Goal: Book appointment/travel/reservation

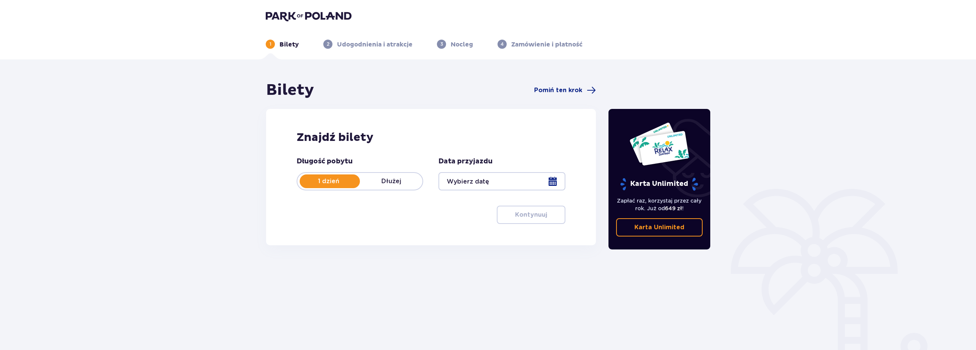
type input "[DATE] - [DATE]"
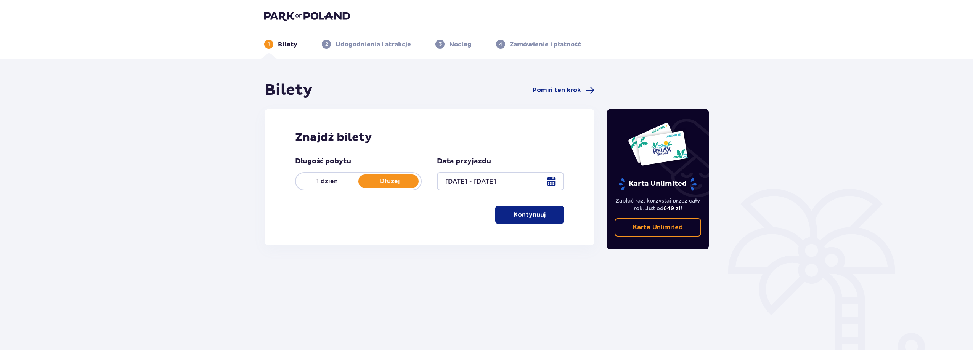
click at [533, 220] on button "Kontynuuj" at bounding box center [529, 215] width 69 height 18
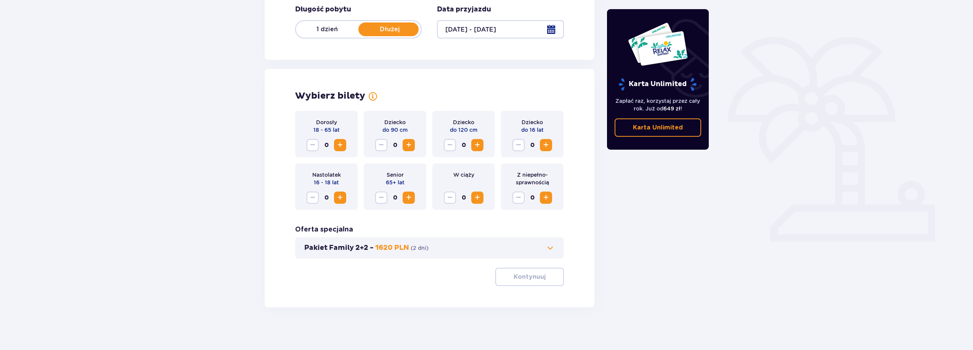
scroll to position [155, 0]
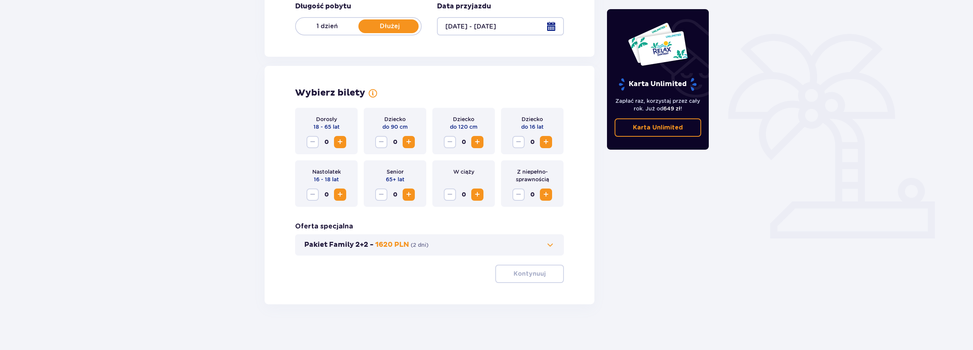
click at [340, 145] on span "Increase" at bounding box center [339, 142] width 9 height 9
click at [544, 144] on span "Increase" at bounding box center [545, 142] width 9 height 9
click at [542, 141] on span "Increase" at bounding box center [545, 142] width 9 height 9
click at [549, 247] on span at bounding box center [549, 245] width 9 height 9
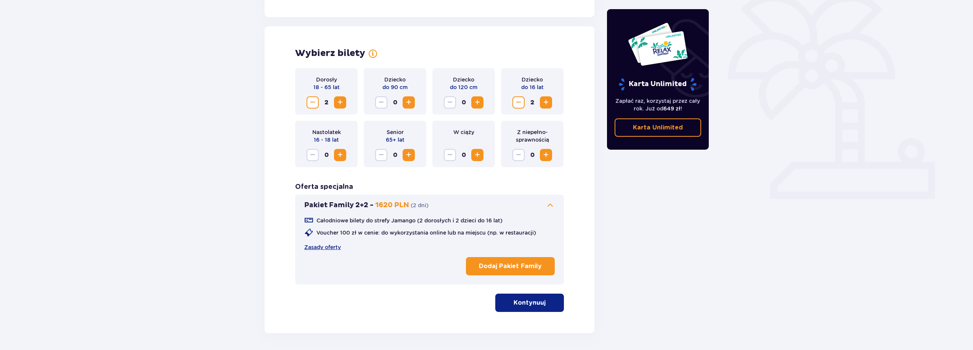
scroll to position [212, 0]
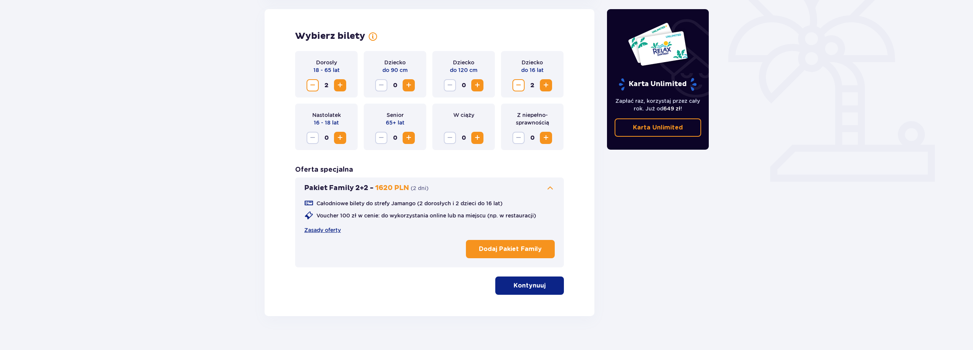
click at [528, 289] on p "Kontynuuj" at bounding box center [529, 286] width 32 height 8
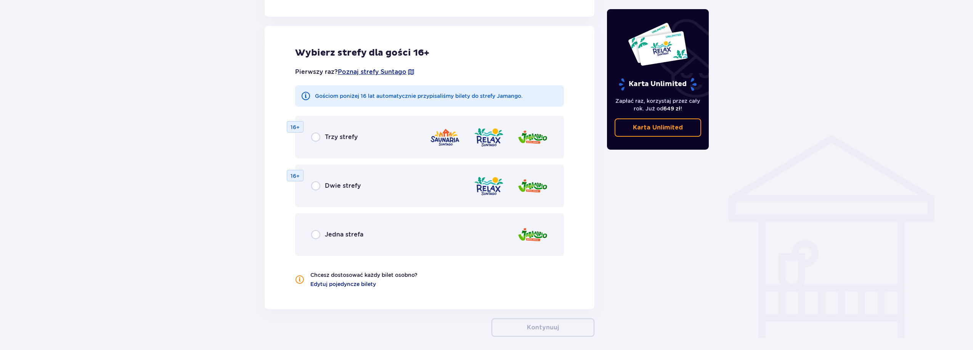
scroll to position [492, 0]
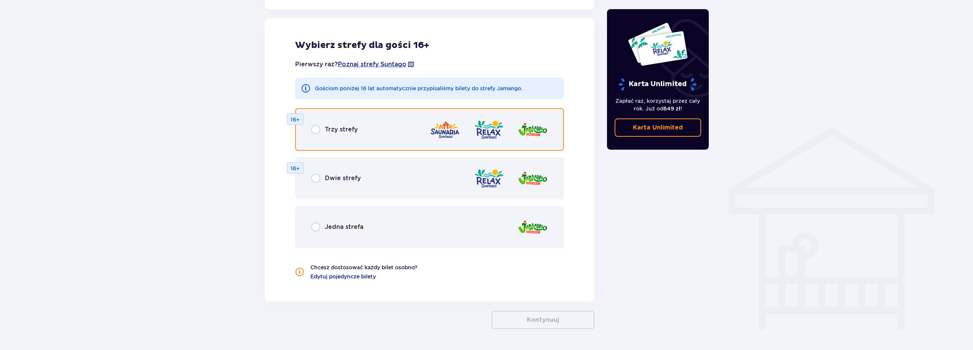
click at [319, 130] on input "radio" at bounding box center [315, 129] width 9 height 9
radio input "true"
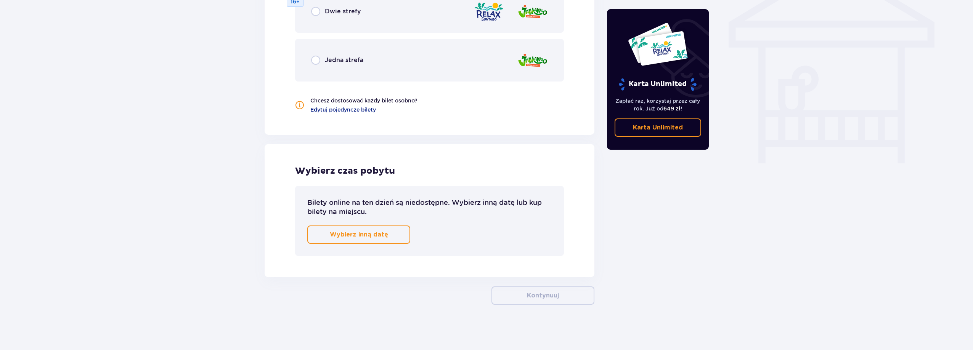
scroll to position [659, 0]
click at [347, 237] on p "Wybierz inną datę" at bounding box center [359, 234] width 58 height 8
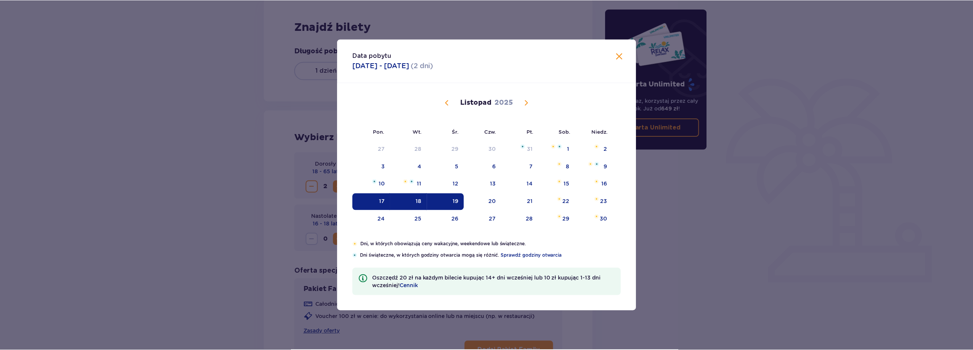
scroll to position [100, 0]
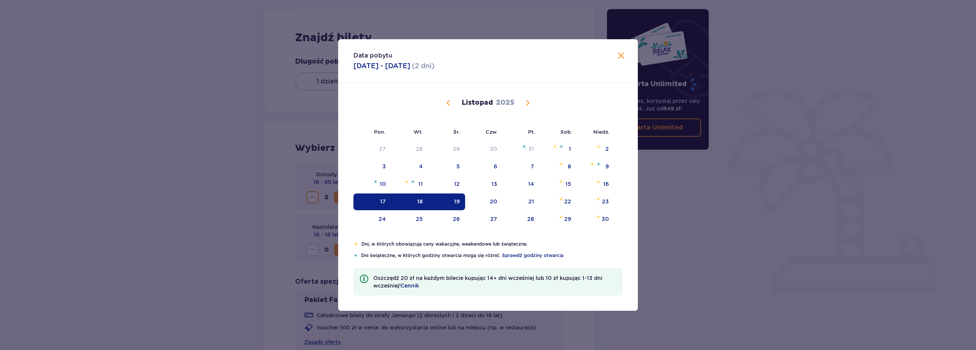
click at [618, 56] on span at bounding box center [620, 55] width 9 height 9
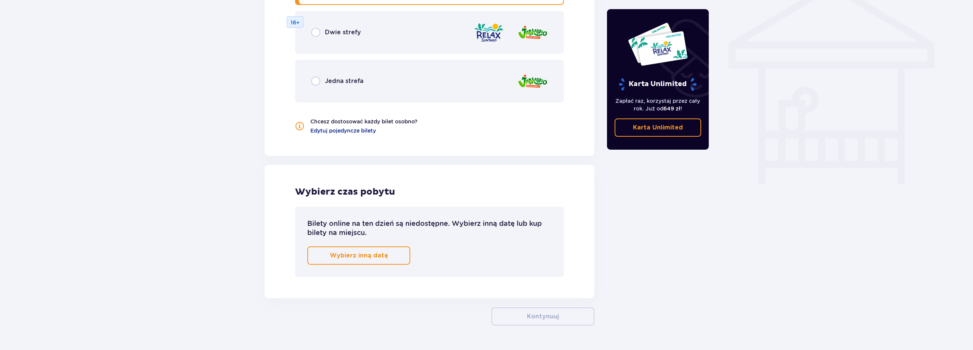
scroll to position [659, 0]
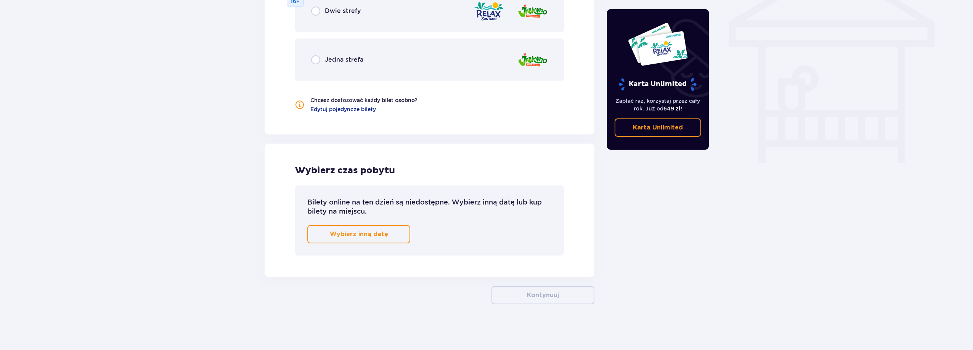
click at [348, 239] on button "Wybierz inną datę" at bounding box center [358, 234] width 103 height 18
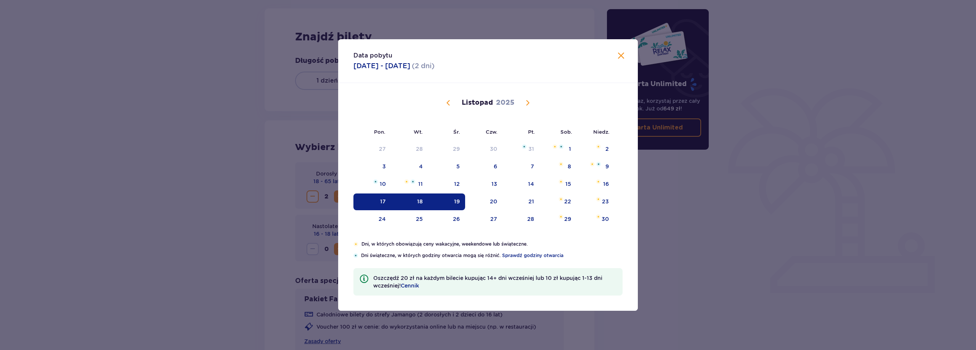
scroll to position [100, 0]
click at [493, 201] on div "20" at bounding box center [493, 202] width 7 height 8
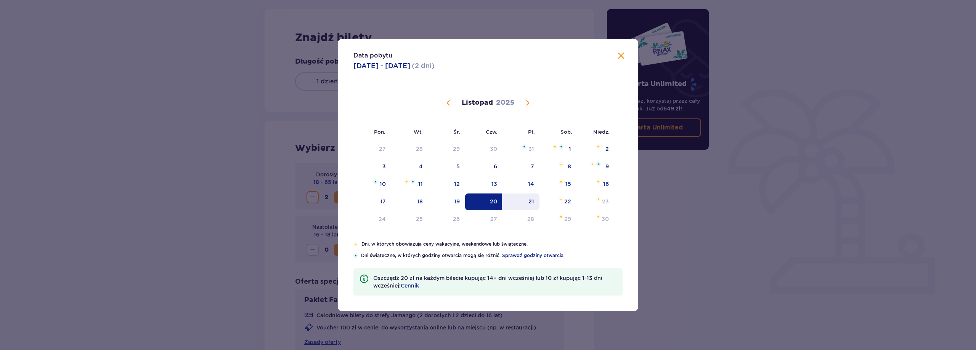
click at [520, 199] on div "21" at bounding box center [520, 202] width 37 height 17
click at [553, 200] on div "22" at bounding box center [557, 202] width 37 height 17
type input "[DATE] - [DATE]"
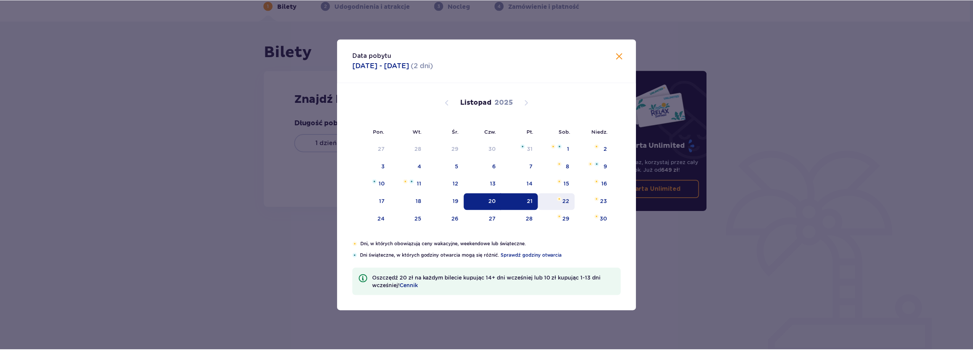
scroll to position [38, 0]
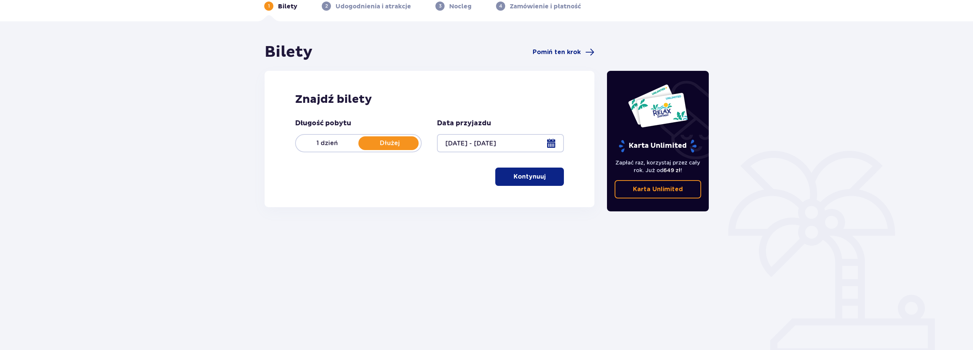
click at [570, 203] on div "Znajdź bilety Długość pobytu 1 dzień Dłużej Data przyjazdu [DATE] - [DATE] Kont…" at bounding box center [430, 139] width 330 height 136
click at [507, 181] on button "Kontynuuj" at bounding box center [529, 177] width 69 height 18
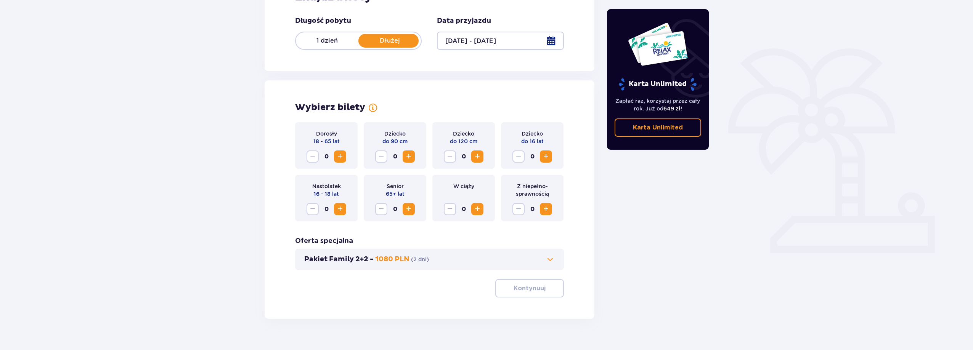
scroll to position [155, 0]
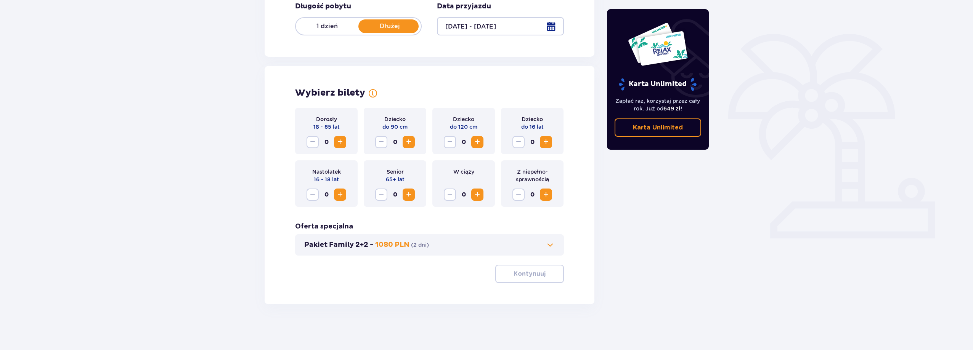
click at [338, 139] on span "Increase" at bounding box center [339, 142] width 9 height 9
click at [339, 139] on span "Increase" at bounding box center [339, 142] width 9 height 9
click at [547, 143] on span "Increase" at bounding box center [545, 142] width 9 height 9
click at [528, 279] on button "Kontynuuj" at bounding box center [529, 274] width 69 height 18
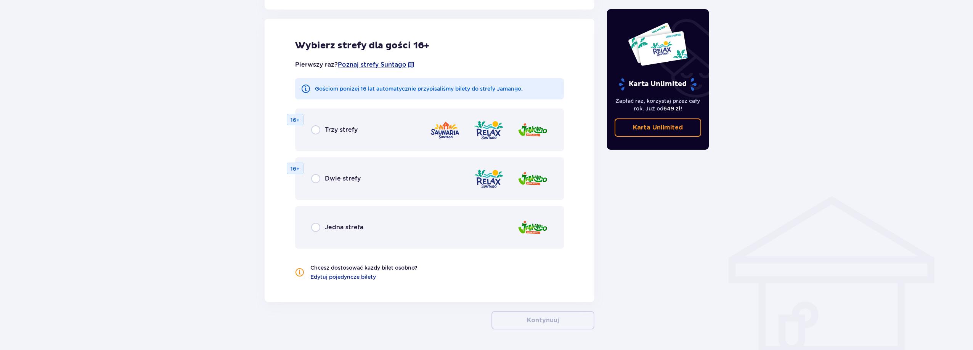
scroll to position [423, 0]
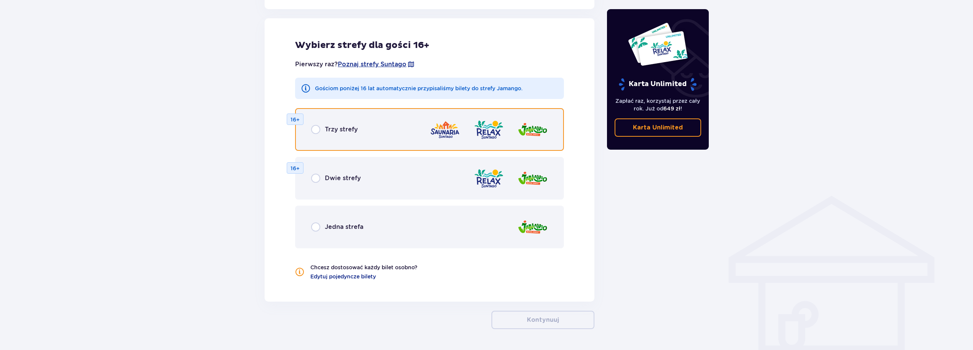
click at [319, 130] on input "radio" at bounding box center [315, 129] width 9 height 9
radio input "true"
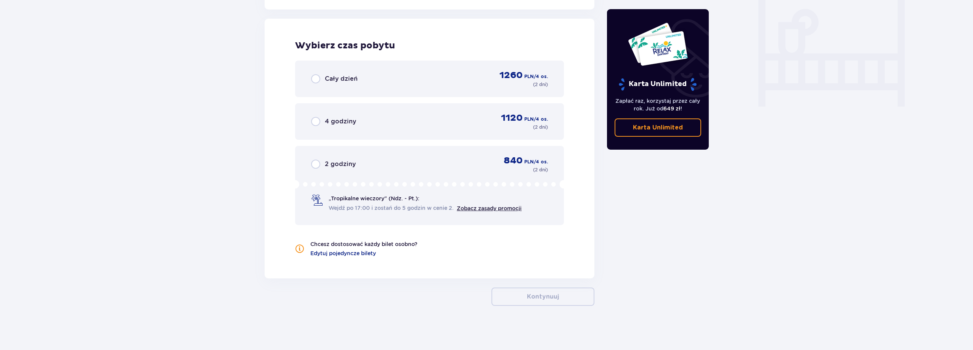
scroll to position [716, 0]
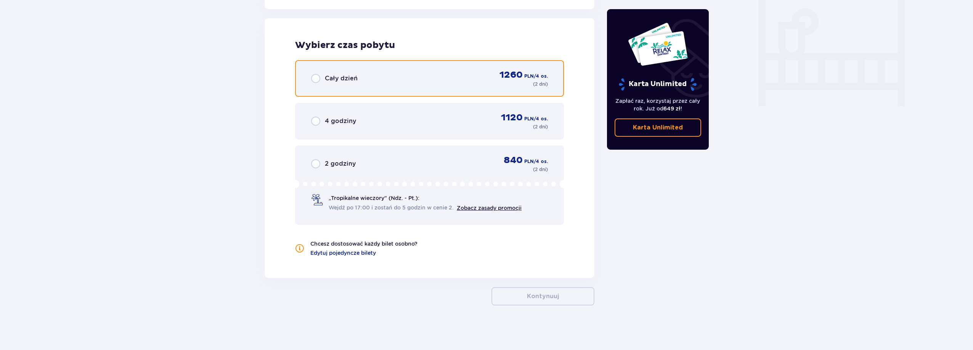
click at [315, 79] on input "radio" at bounding box center [315, 78] width 9 height 9
radio input "true"
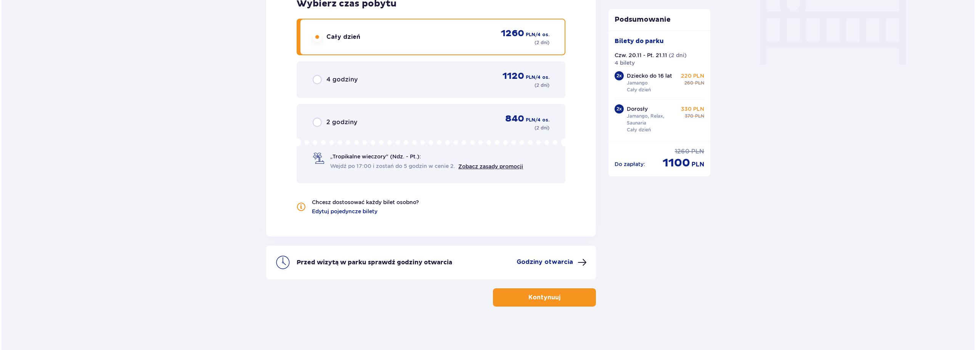
scroll to position [760, 0]
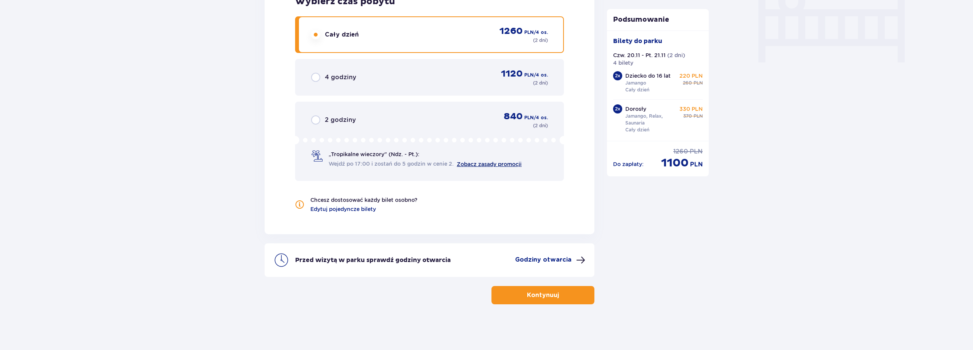
click at [489, 164] on link "Zobacz zasady promocji" at bounding box center [489, 164] width 65 height 6
click at [565, 259] on p "Godziny otwarcia" at bounding box center [543, 260] width 56 height 8
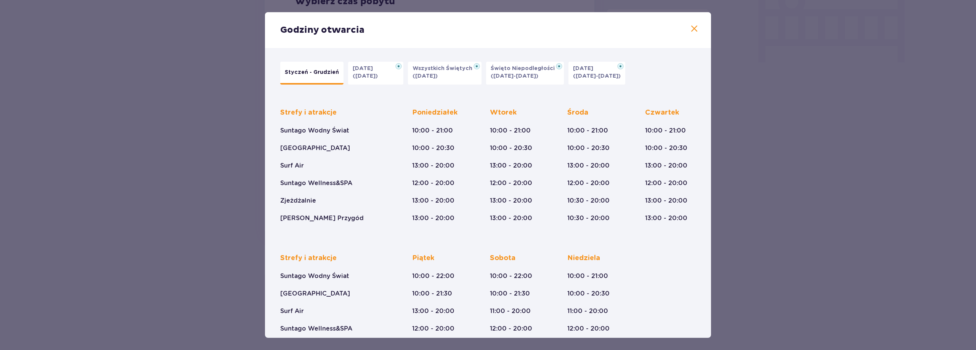
click at [620, 68] on img at bounding box center [620, 66] width 6 height 6
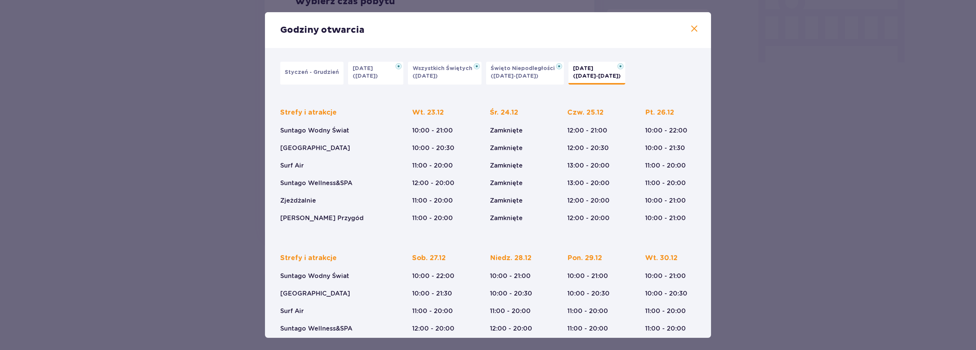
click at [298, 73] on p "Styczeń - Grudzień" at bounding box center [312, 73] width 54 height 8
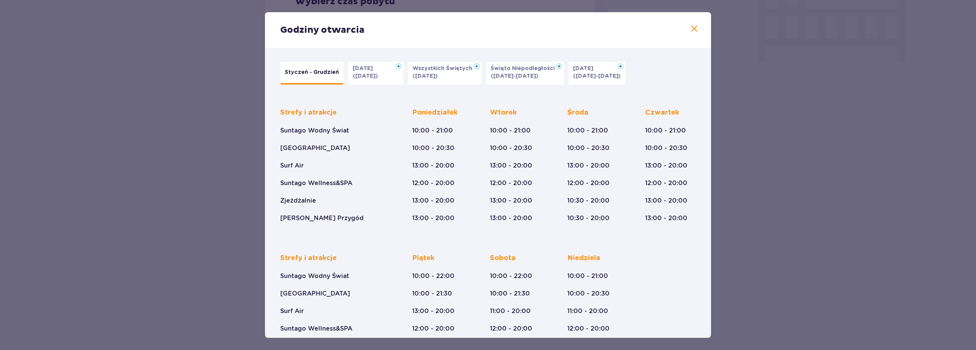
click at [694, 28] on span at bounding box center [694, 28] width 9 height 9
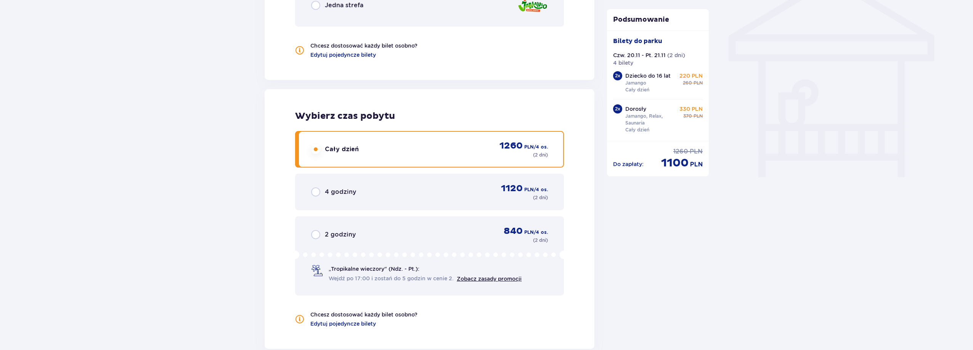
scroll to position [724, 0]
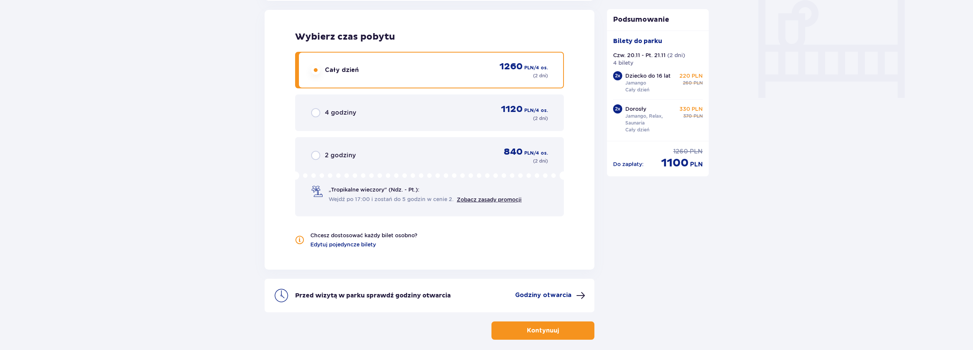
click at [558, 324] on button "Kontynuuj" at bounding box center [542, 331] width 103 height 18
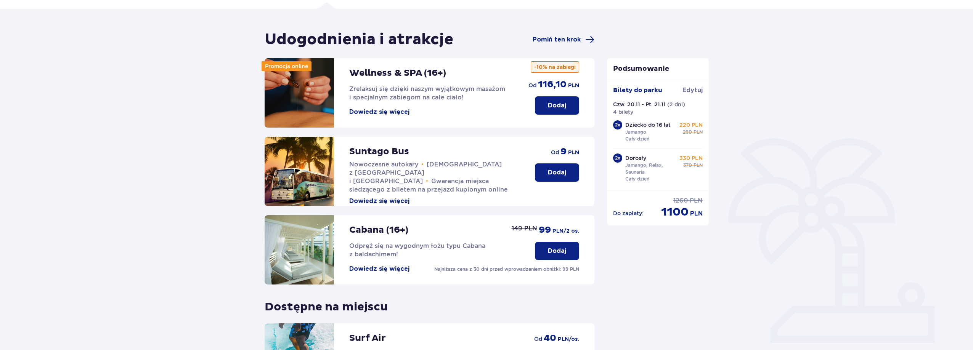
scroll to position [152, 0]
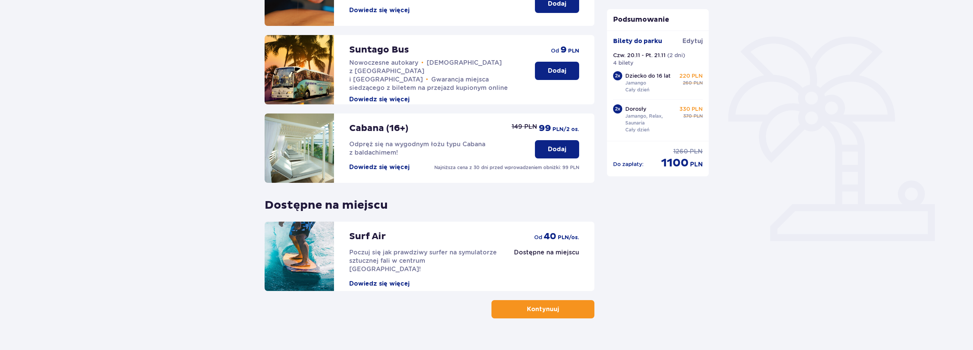
click at [537, 312] on p "Kontynuuj" at bounding box center [543, 309] width 32 height 8
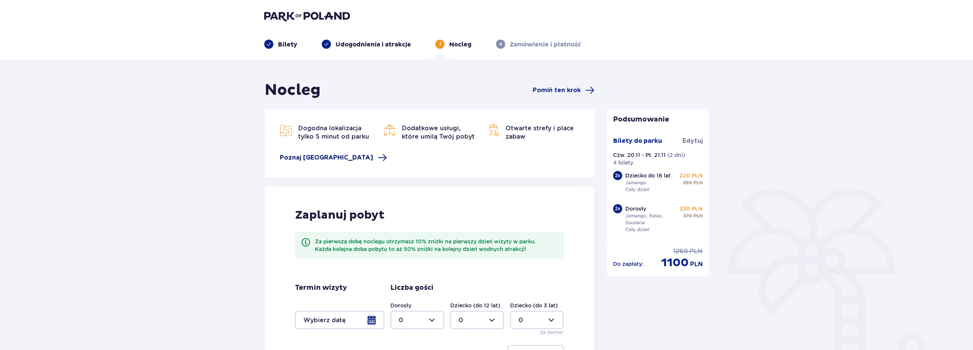
click at [342, 162] on span "Poznaj [GEOGRAPHIC_DATA]" at bounding box center [326, 158] width 93 height 8
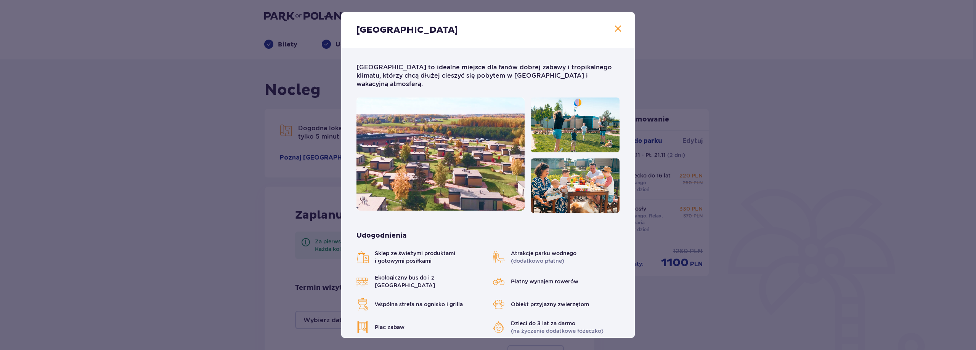
click at [617, 32] on span at bounding box center [617, 28] width 9 height 9
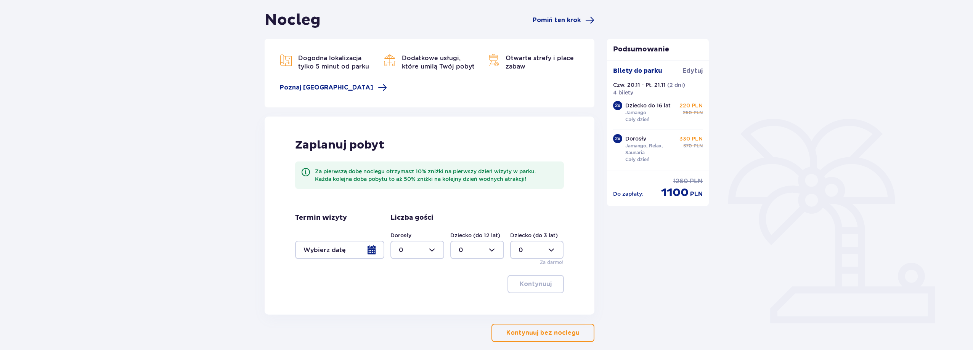
scroll to position [76, 0]
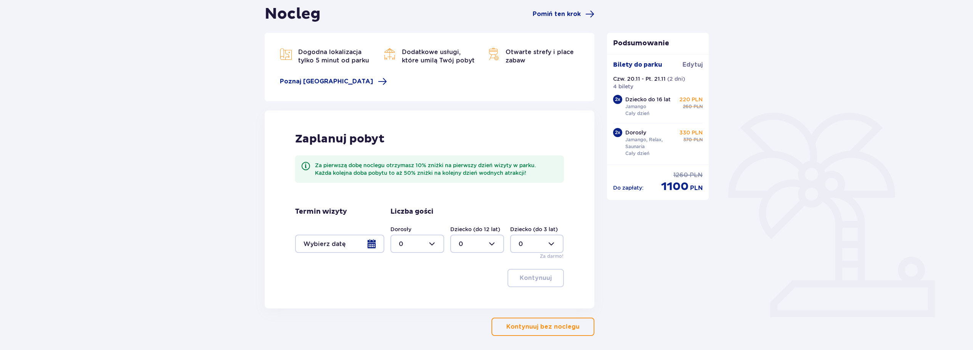
click at [345, 242] on div at bounding box center [339, 244] width 89 height 18
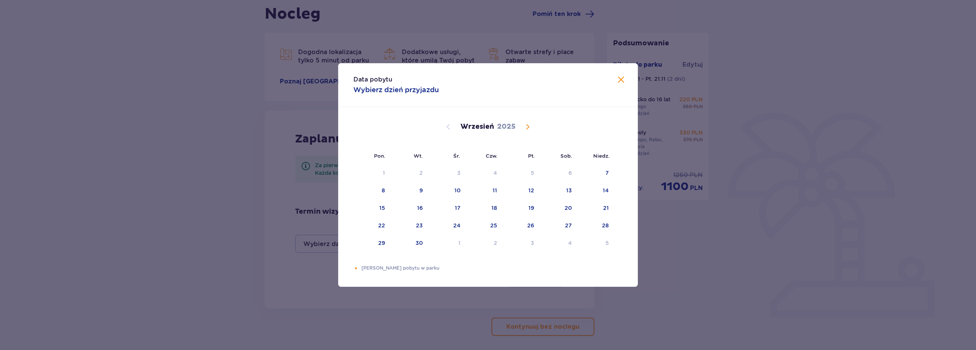
click at [529, 125] on span "Calendar" at bounding box center [527, 126] width 9 height 9
click at [490, 227] on div "20" at bounding box center [493, 226] width 7 height 8
click at [524, 226] on div "Choose piątek, 21 listopada 2025 as your check-out date. It’s available." at bounding box center [523, 225] width 5 height 5
type input "[DATE] - [DATE]"
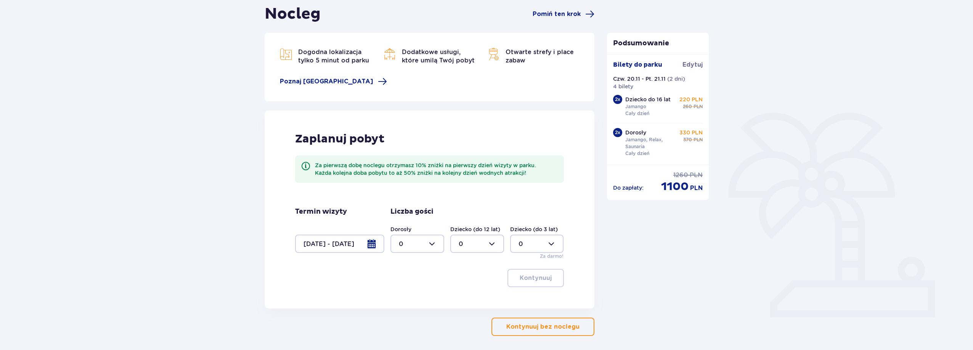
click at [432, 247] on div at bounding box center [417, 244] width 54 height 18
click at [405, 300] on div "2" at bounding box center [417, 299] width 37 height 8
type input "2"
click at [494, 246] on div at bounding box center [477, 244] width 54 height 18
click at [474, 296] on div "2" at bounding box center [477, 299] width 37 height 8
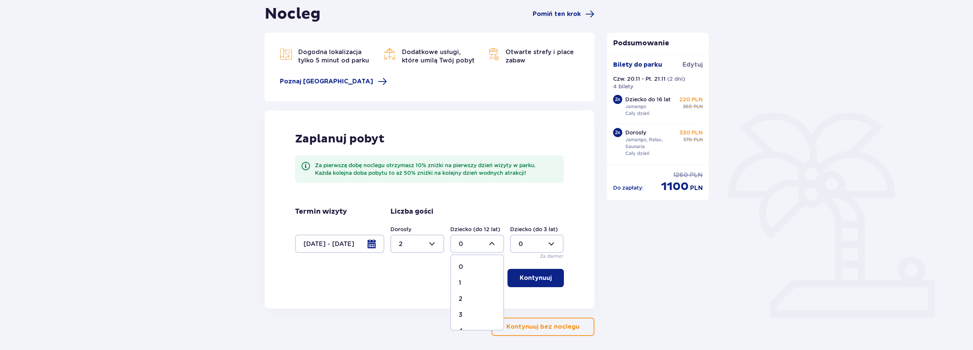
type input "2"
click at [541, 280] on p "Kontynuuj" at bounding box center [536, 278] width 32 height 8
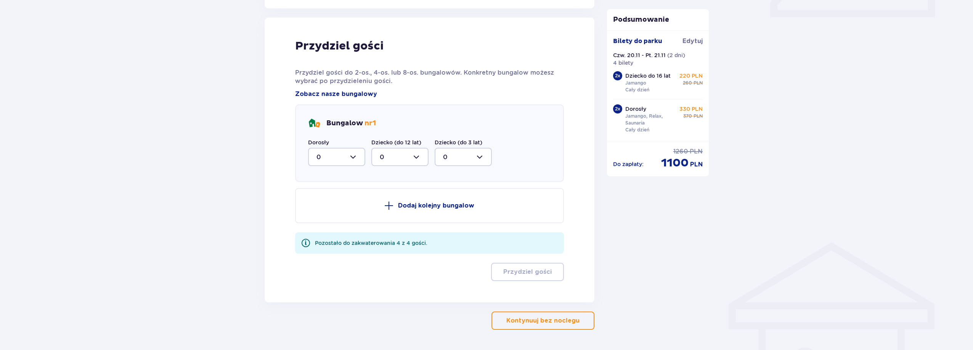
scroll to position [385, 0]
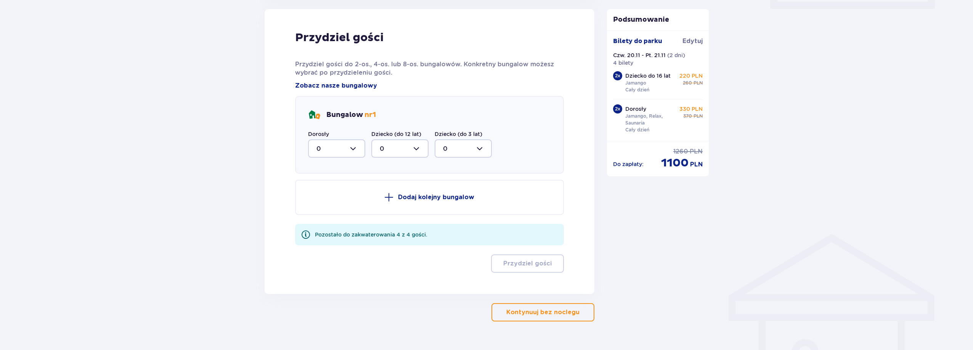
click at [352, 151] on div at bounding box center [336, 149] width 57 height 18
click at [324, 200] on div "2" at bounding box center [336, 204] width 40 height 8
type input "2"
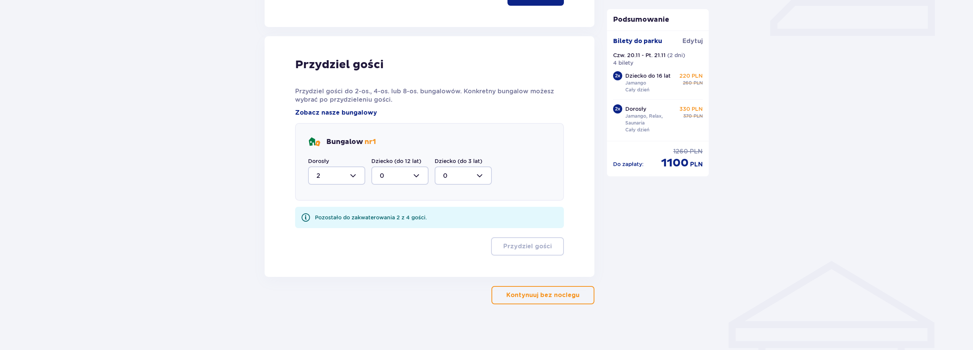
scroll to position [358, 0]
click at [410, 175] on div at bounding box center [399, 176] width 57 height 18
click at [385, 231] on div "2" at bounding box center [400, 231] width 40 height 8
type input "2"
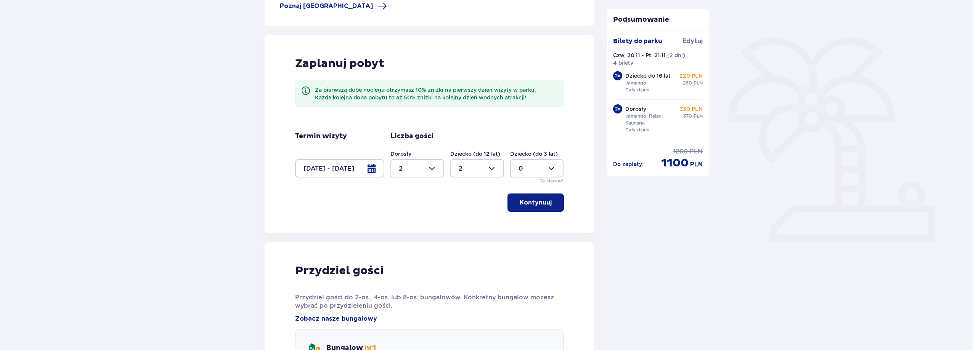
scroll to position [152, 0]
